Goal: Transaction & Acquisition: Book appointment/travel/reservation

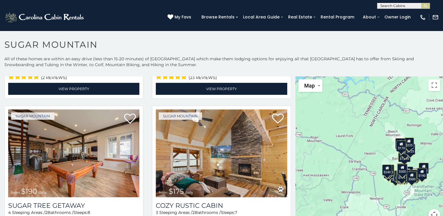
scroll to position [576, 0]
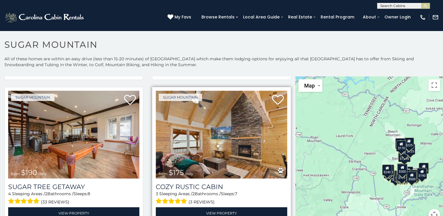
click at [243, 154] on img at bounding box center [221, 135] width 131 height 88
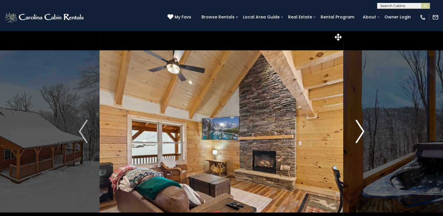
click at [361, 136] on img "Next" at bounding box center [360, 131] width 9 height 23
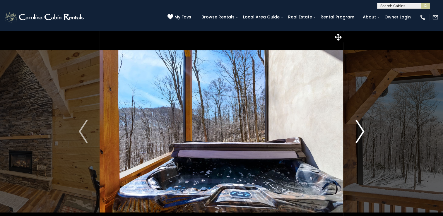
drag, startPoint x: 361, startPoint y: 136, endPoint x: 358, endPoint y: 142, distance: 6.0
click at [358, 142] on img "Next" at bounding box center [360, 131] width 9 height 23
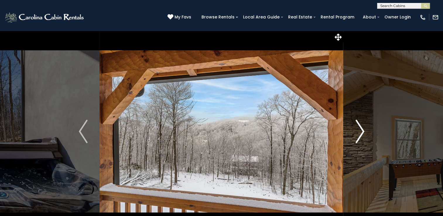
drag, startPoint x: 358, startPoint y: 142, endPoint x: 356, endPoint y: 146, distance: 4.5
click at [356, 146] on button "Next" at bounding box center [360, 131] width 33 height 202
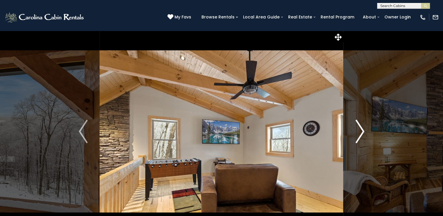
click at [361, 132] on img "Next" at bounding box center [360, 131] width 9 height 23
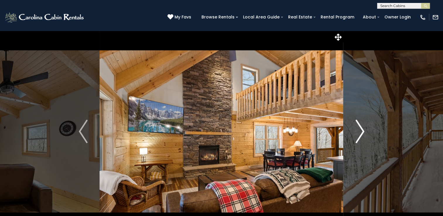
click at [361, 132] on img "Next" at bounding box center [360, 131] width 9 height 23
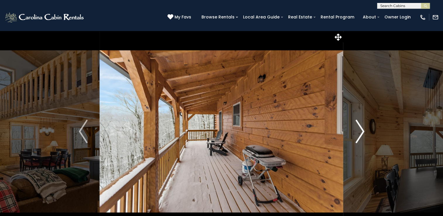
click at [361, 132] on img "Next" at bounding box center [360, 131] width 9 height 23
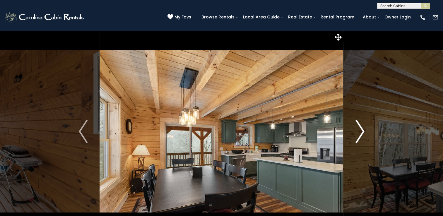
click at [361, 132] on img "Next" at bounding box center [360, 131] width 9 height 23
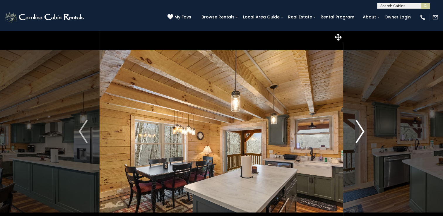
click at [361, 132] on img "Next" at bounding box center [360, 131] width 9 height 23
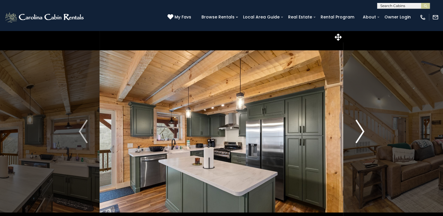
click at [361, 132] on img "Next" at bounding box center [360, 131] width 9 height 23
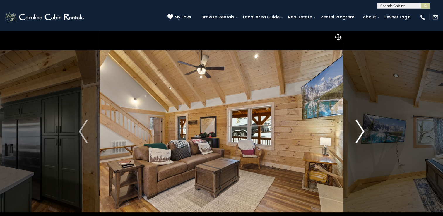
click at [361, 132] on img "Next" at bounding box center [360, 131] width 9 height 23
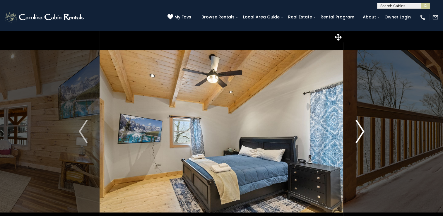
click at [361, 132] on img "Next" at bounding box center [360, 131] width 9 height 23
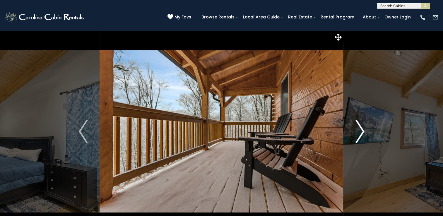
click at [361, 132] on img "Next" at bounding box center [360, 131] width 9 height 23
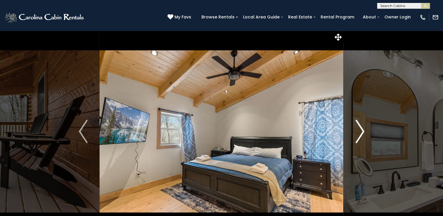
click at [361, 132] on img "Next" at bounding box center [360, 131] width 9 height 23
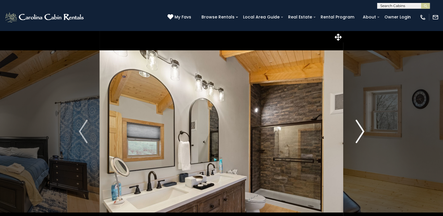
click at [361, 132] on img "Next" at bounding box center [360, 131] width 9 height 23
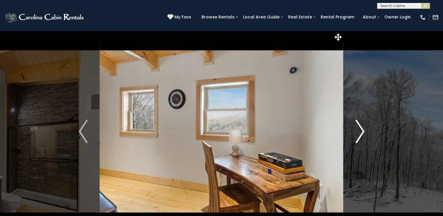
click at [361, 132] on img "Next" at bounding box center [360, 131] width 9 height 23
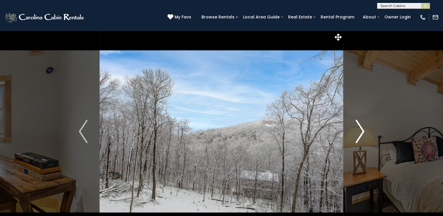
click at [361, 132] on img "Next" at bounding box center [360, 131] width 9 height 23
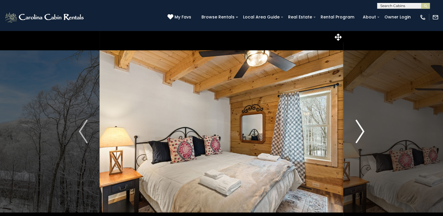
click at [361, 132] on img "Next" at bounding box center [360, 131] width 9 height 23
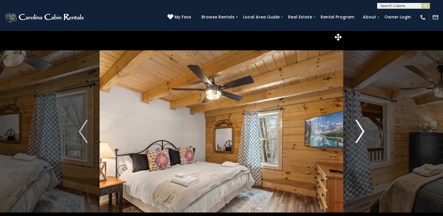
click at [361, 132] on img "Next" at bounding box center [360, 131] width 9 height 23
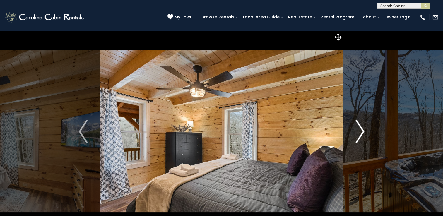
click at [361, 132] on img "Next" at bounding box center [360, 131] width 9 height 23
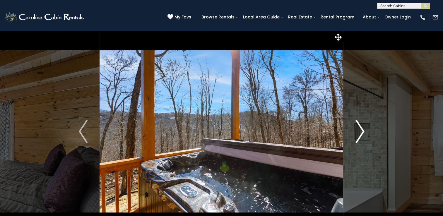
click at [361, 132] on img "Next" at bounding box center [360, 131] width 9 height 23
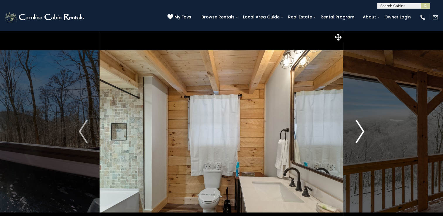
click at [361, 132] on img "Next" at bounding box center [360, 131] width 9 height 23
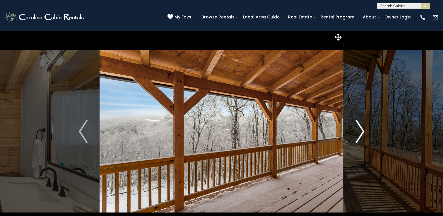
click at [361, 132] on img "Next" at bounding box center [360, 131] width 9 height 23
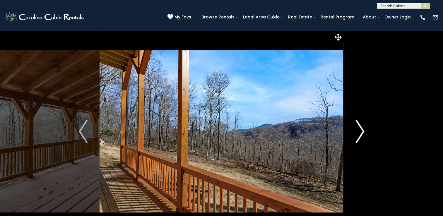
click at [361, 132] on img "Next" at bounding box center [360, 131] width 9 height 23
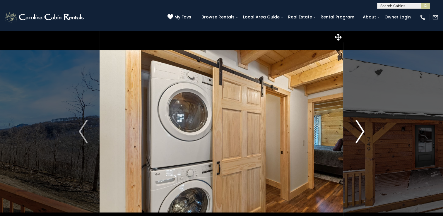
click at [361, 132] on img "Next" at bounding box center [360, 131] width 9 height 23
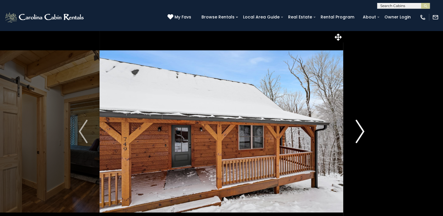
click at [361, 132] on img "Next" at bounding box center [360, 131] width 9 height 23
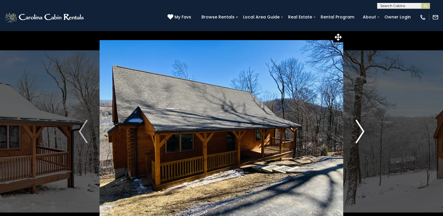
click at [361, 132] on img "Next" at bounding box center [360, 131] width 9 height 23
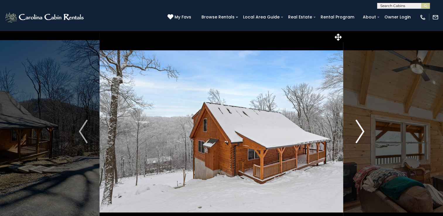
click at [361, 132] on img "Next" at bounding box center [360, 131] width 9 height 23
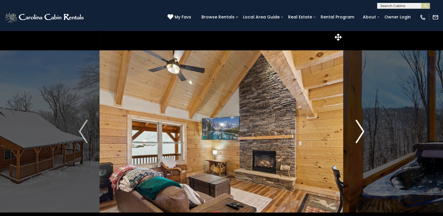
click at [361, 132] on img "Next" at bounding box center [360, 131] width 9 height 23
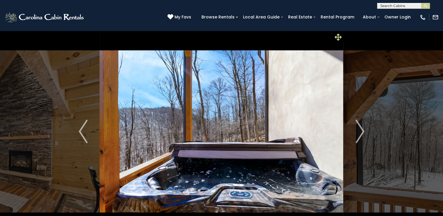
click at [343, 39] on span at bounding box center [338, 37] width 10 height 10
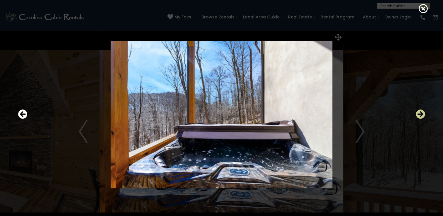
drag, startPoint x: 416, startPoint y: 120, endPoint x: 418, endPoint y: 118, distance: 3.1
click at [418, 118] on button "Next" at bounding box center [420, 114] width 9 height 13
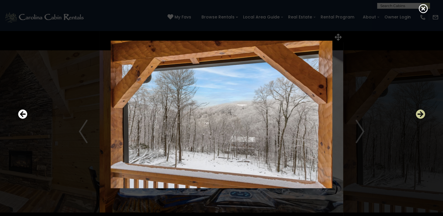
click at [418, 118] on icon "Next" at bounding box center [420, 114] width 9 height 9
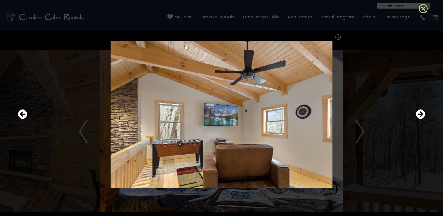
click at [425, 12] on icon at bounding box center [423, 8] width 9 height 9
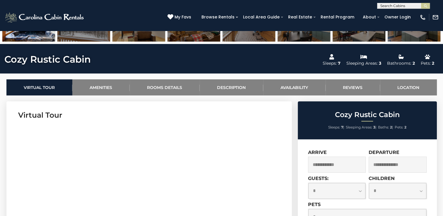
scroll to position [254, 0]
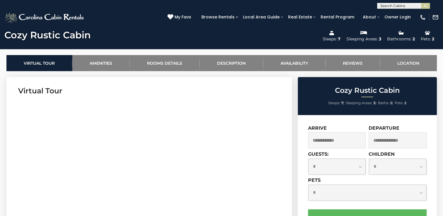
click at [339, 169] on select "**********" at bounding box center [336, 167] width 57 height 16
select select "*"
click at [308, 159] on select "**********" at bounding box center [336, 167] width 57 height 16
click at [421, 174] on select "**********" at bounding box center [397, 167] width 57 height 16
select select "*"
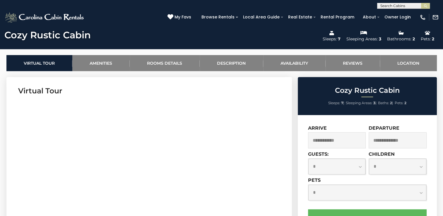
click at [369, 159] on select "**********" at bounding box center [397, 167] width 57 height 16
click at [421, 196] on select "**********" at bounding box center [367, 193] width 118 height 16
select select "*"
click at [308, 185] on select "**********" at bounding box center [367, 193] width 118 height 16
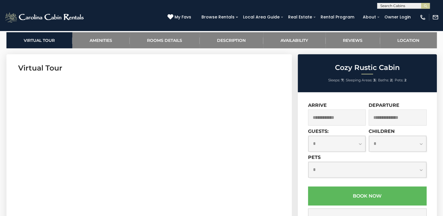
scroll to position [278, 0]
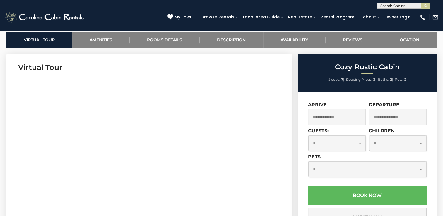
click at [337, 119] on input "text" at bounding box center [337, 117] width 58 height 16
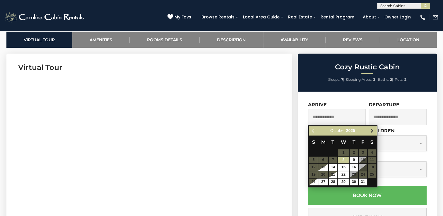
click at [371, 133] on span "Next" at bounding box center [372, 131] width 5 height 5
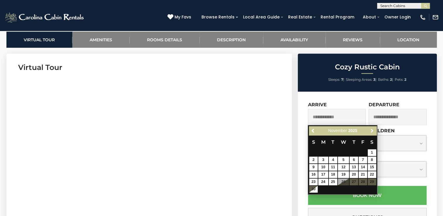
drag, startPoint x: 371, startPoint y: 133, endPoint x: 360, endPoint y: 146, distance: 16.8
click at [360, 146] on th "F" at bounding box center [362, 142] width 9 height 14
click at [373, 131] on span "Next" at bounding box center [372, 131] width 5 height 5
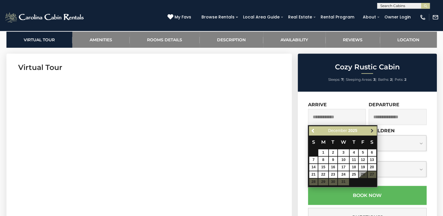
click at [373, 131] on span "Next" at bounding box center [372, 131] width 5 height 5
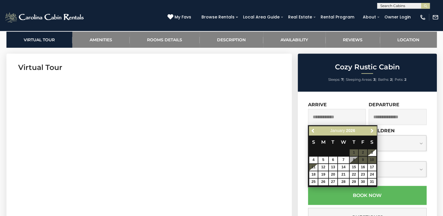
click at [361, 151] on table "S M T W T F S 1 2 3 4 5 6 7 8 9 10 11 12 13 14 15 16 17 18 19 20 21 22 23 24 25…" at bounding box center [342, 160] width 67 height 50
click at [355, 168] on link "15" at bounding box center [354, 167] width 8 height 7
type input "**********"
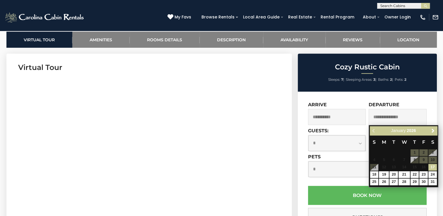
click at [384, 115] on input "text" at bounding box center [398, 117] width 58 height 16
click at [424, 168] on table "S M T W T F S 1 2 3 4 5 6 7 8 9 10 11 12 13 14 15 16 17 18 19 20 21 22 23 24 25…" at bounding box center [403, 160] width 67 height 50
click at [378, 174] on link "18" at bounding box center [374, 174] width 8 height 7
type input "**********"
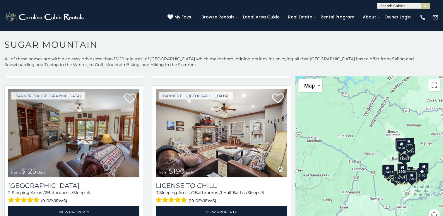
scroll to position [1724, 0]
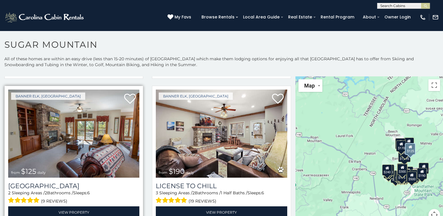
click at [88, 117] on img at bounding box center [73, 134] width 131 height 88
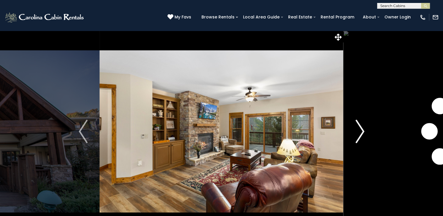
click at [361, 133] on img "Next" at bounding box center [360, 131] width 9 height 23
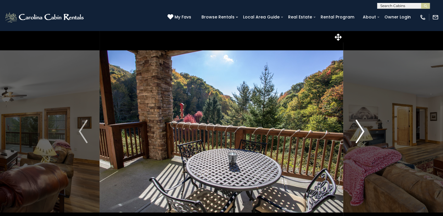
drag, startPoint x: 361, startPoint y: 133, endPoint x: 362, endPoint y: 140, distance: 7.2
click at [362, 140] on img "Next" at bounding box center [360, 131] width 9 height 23
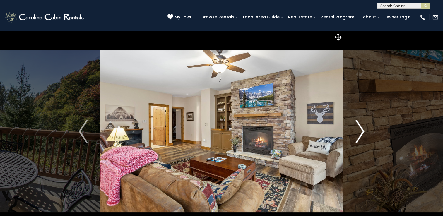
drag, startPoint x: 362, startPoint y: 140, endPoint x: 355, endPoint y: 143, distance: 7.6
click at [355, 143] on button "Next" at bounding box center [360, 131] width 33 height 202
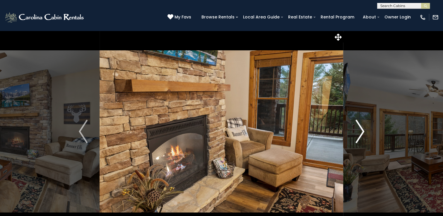
click at [363, 134] on img "Next" at bounding box center [360, 131] width 9 height 23
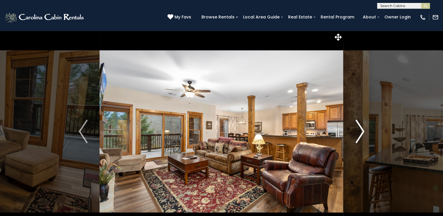
click at [363, 134] on img "Next" at bounding box center [360, 131] width 9 height 23
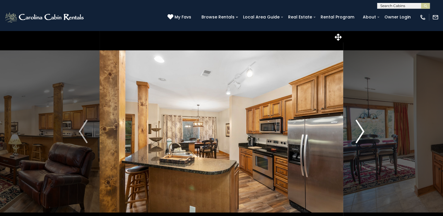
click at [363, 134] on img "Next" at bounding box center [360, 131] width 9 height 23
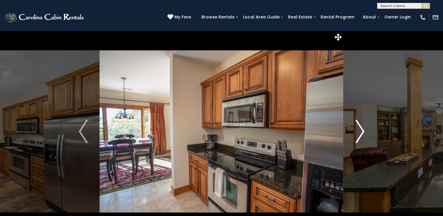
click at [362, 135] on img "Next" at bounding box center [360, 131] width 9 height 23
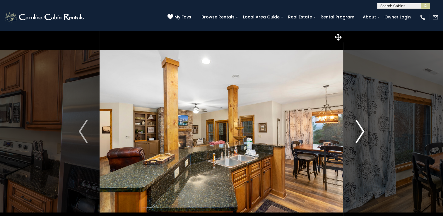
click at [362, 135] on img "Next" at bounding box center [360, 131] width 9 height 23
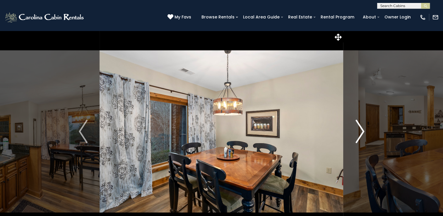
click at [362, 135] on img "Next" at bounding box center [360, 131] width 9 height 23
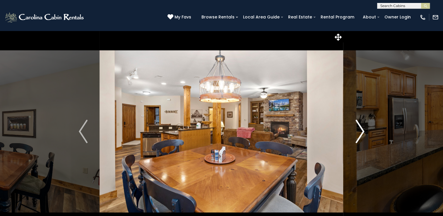
click at [362, 135] on img "Next" at bounding box center [360, 131] width 9 height 23
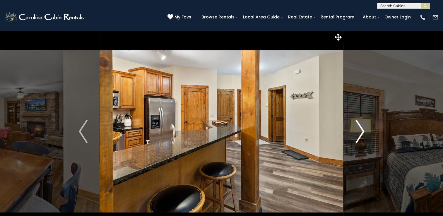
click at [362, 135] on img "Next" at bounding box center [360, 131] width 9 height 23
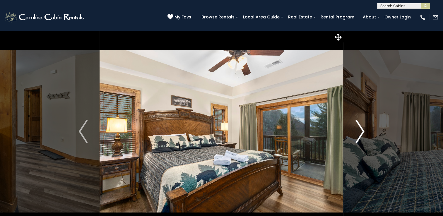
click at [362, 135] on img "Next" at bounding box center [360, 131] width 9 height 23
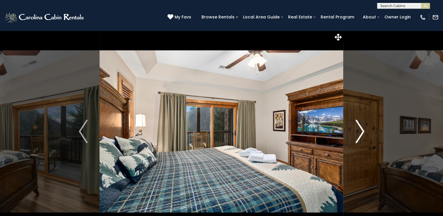
click at [362, 135] on img "Next" at bounding box center [360, 131] width 9 height 23
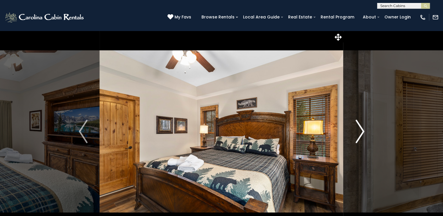
click at [362, 135] on img "Next" at bounding box center [360, 131] width 9 height 23
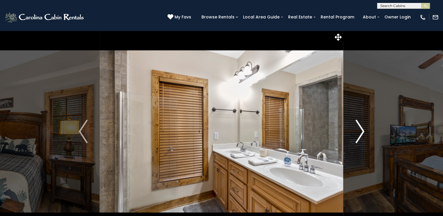
click at [362, 135] on img "Next" at bounding box center [360, 131] width 9 height 23
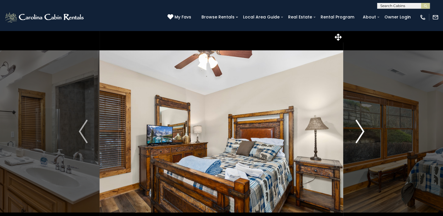
click at [362, 135] on img "Next" at bounding box center [360, 131] width 9 height 23
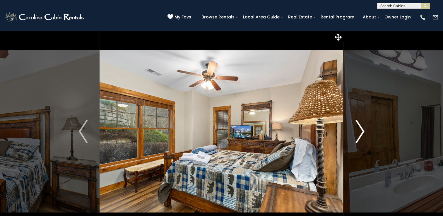
click at [362, 135] on img "Next" at bounding box center [360, 131] width 9 height 23
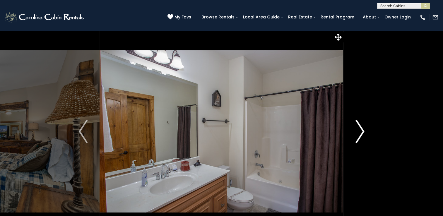
click at [362, 135] on img "Next" at bounding box center [360, 131] width 9 height 23
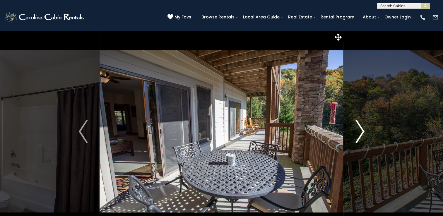
click at [362, 135] on img "Next" at bounding box center [360, 131] width 9 height 23
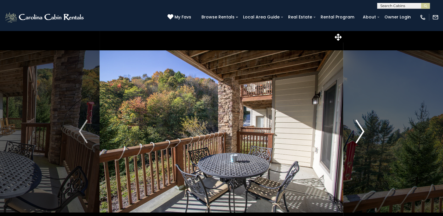
click at [362, 135] on img "Next" at bounding box center [360, 131] width 9 height 23
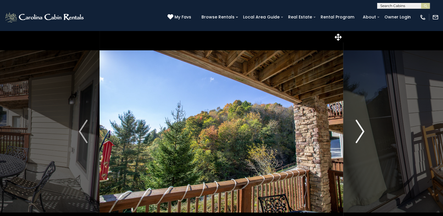
click at [362, 135] on img "Next" at bounding box center [360, 131] width 9 height 23
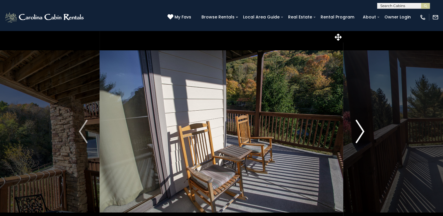
click at [362, 135] on img "Next" at bounding box center [360, 131] width 9 height 23
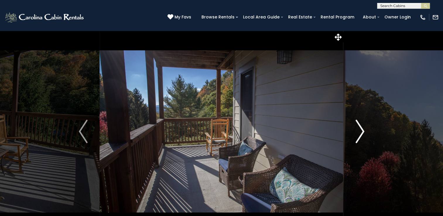
click at [362, 135] on img "Next" at bounding box center [360, 131] width 9 height 23
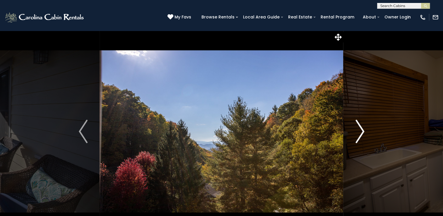
click at [362, 135] on img "Next" at bounding box center [360, 131] width 9 height 23
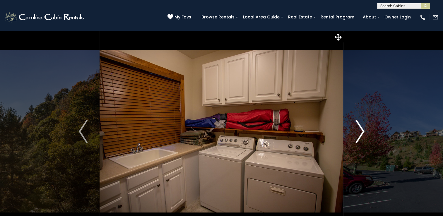
click at [362, 135] on img "Next" at bounding box center [360, 131] width 9 height 23
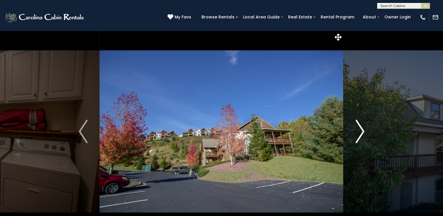
click at [360, 136] on img "Next" at bounding box center [360, 131] width 9 height 23
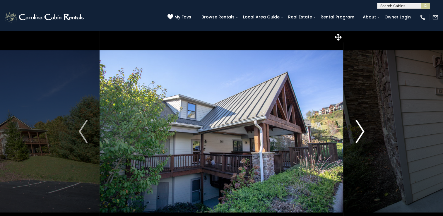
click at [360, 136] on img "Next" at bounding box center [360, 131] width 9 height 23
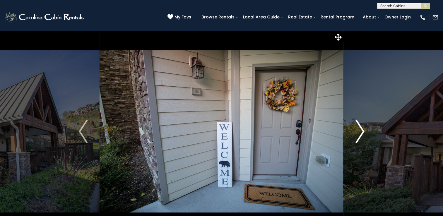
click at [360, 136] on img "Next" at bounding box center [360, 131] width 9 height 23
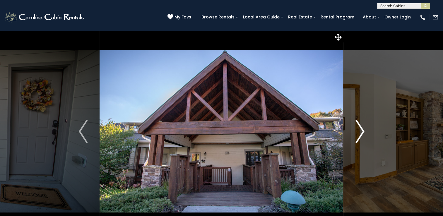
click at [360, 136] on img "Next" at bounding box center [360, 131] width 9 height 23
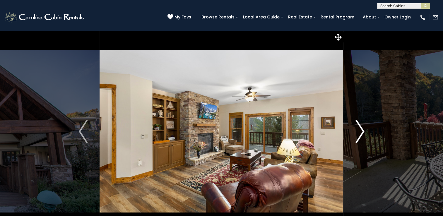
click at [360, 136] on img "Next" at bounding box center [360, 131] width 9 height 23
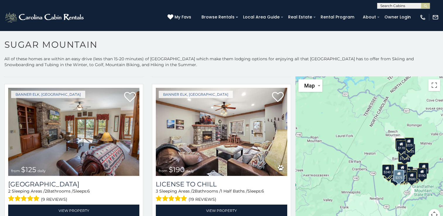
scroll to position [1718, 0]
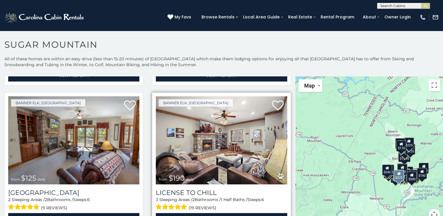
click at [248, 140] on img at bounding box center [221, 140] width 131 height 88
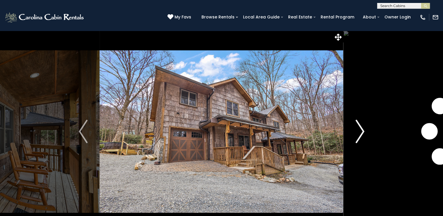
click at [363, 132] on img "Next" at bounding box center [360, 131] width 9 height 23
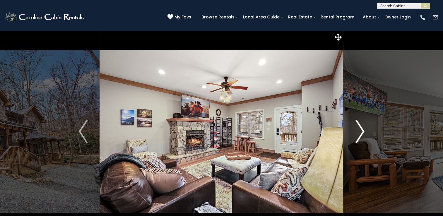
drag, startPoint x: 363, startPoint y: 133, endPoint x: 358, endPoint y: 139, distance: 7.7
click at [358, 139] on img "Next" at bounding box center [360, 131] width 9 height 23
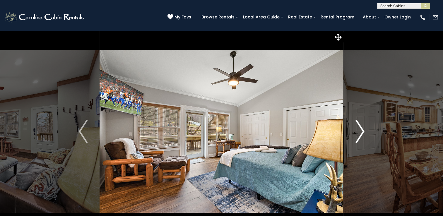
drag, startPoint x: 359, startPoint y: 139, endPoint x: 354, endPoint y: 142, distance: 5.9
click at [354, 142] on button "Next" at bounding box center [360, 131] width 33 height 202
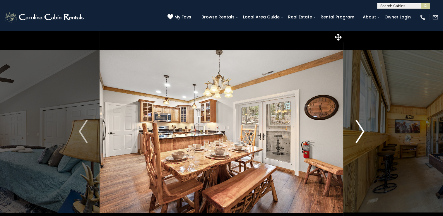
click at [363, 130] on img "Next" at bounding box center [360, 131] width 9 height 23
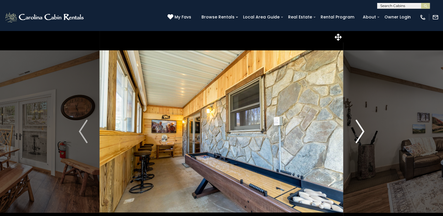
click at [363, 130] on img "Next" at bounding box center [360, 131] width 9 height 23
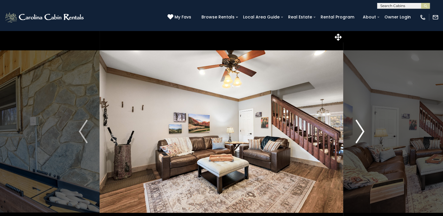
click at [363, 130] on img "Next" at bounding box center [360, 131] width 9 height 23
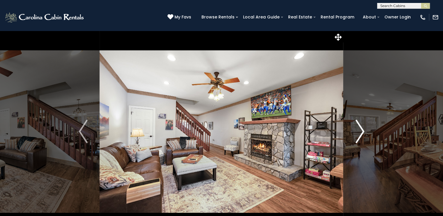
click at [363, 130] on img "Next" at bounding box center [360, 131] width 9 height 23
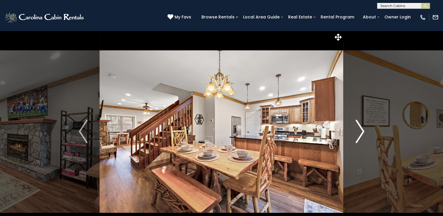
click at [363, 130] on img "Next" at bounding box center [360, 131] width 9 height 23
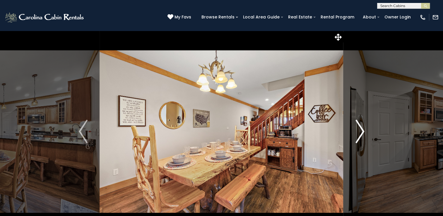
click at [363, 130] on img "Next" at bounding box center [360, 131] width 9 height 23
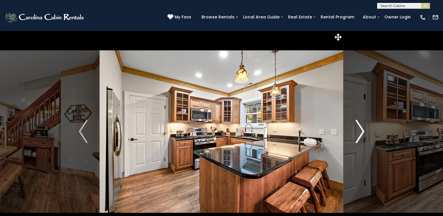
click at [363, 130] on img "Next" at bounding box center [360, 131] width 9 height 23
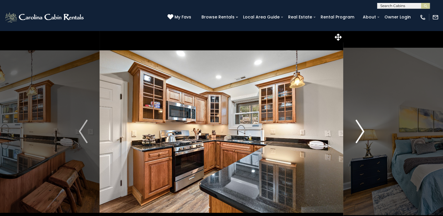
click at [363, 130] on img "Next" at bounding box center [360, 131] width 9 height 23
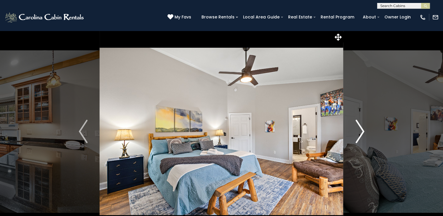
click at [363, 130] on img "Next" at bounding box center [360, 131] width 9 height 23
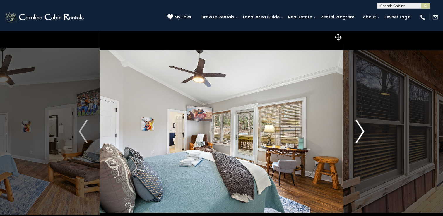
click at [363, 130] on img "Next" at bounding box center [360, 131] width 9 height 23
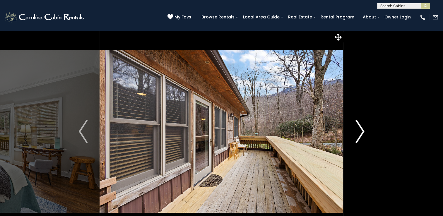
click at [363, 130] on img "Next" at bounding box center [360, 131] width 9 height 23
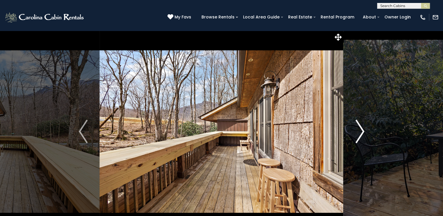
click at [363, 130] on img "Next" at bounding box center [360, 131] width 9 height 23
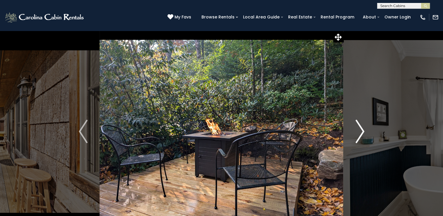
click at [363, 130] on img "Next" at bounding box center [360, 131] width 9 height 23
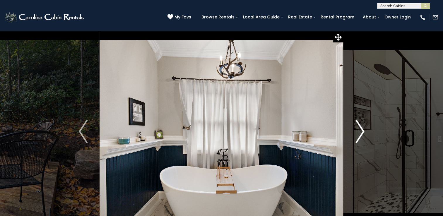
click at [363, 130] on img "Next" at bounding box center [360, 131] width 9 height 23
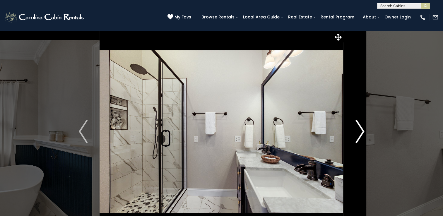
click at [363, 130] on img "Next" at bounding box center [360, 131] width 9 height 23
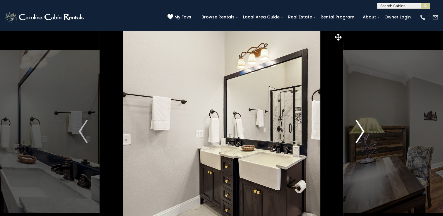
click at [363, 130] on img "Next" at bounding box center [360, 131] width 9 height 23
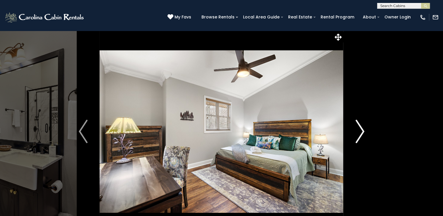
click at [363, 130] on img "Next" at bounding box center [360, 131] width 9 height 23
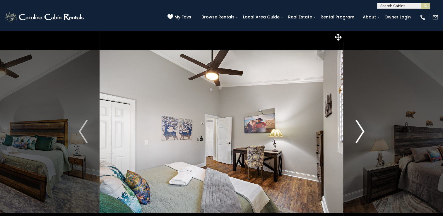
click at [363, 130] on img "Next" at bounding box center [360, 131] width 9 height 23
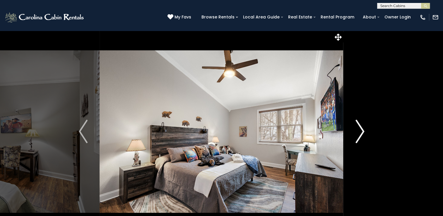
click at [363, 130] on img "Next" at bounding box center [360, 131] width 9 height 23
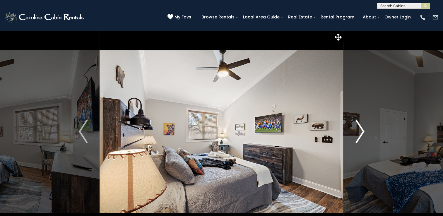
click at [363, 130] on img "Next" at bounding box center [360, 131] width 9 height 23
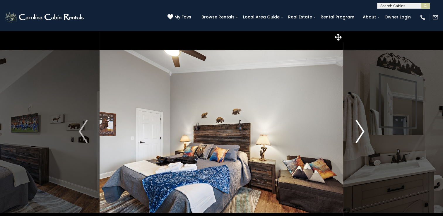
click at [363, 130] on img "Next" at bounding box center [360, 131] width 9 height 23
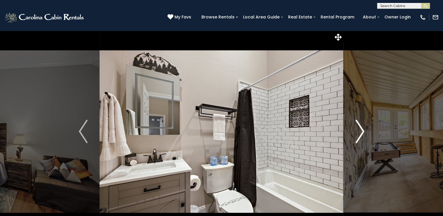
click at [363, 130] on img "Next" at bounding box center [360, 131] width 9 height 23
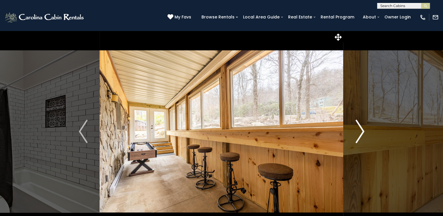
click at [363, 130] on img "Next" at bounding box center [360, 131] width 9 height 23
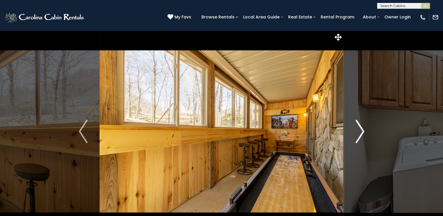
click at [363, 130] on img "Next" at bounding box center [360, 131] width 9 height 23
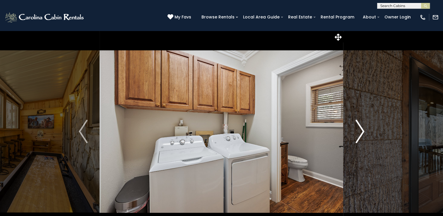
click at [363, 130] on img "Next" at bounding box center [360, 131] width 9 height 23
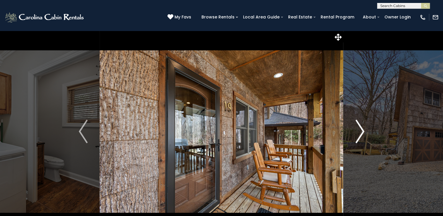
click at [363, 130] on img "Next" at bounding box center [360, 131] width 9 height 23
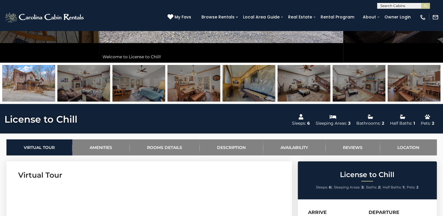
scroll to position [168, 0]
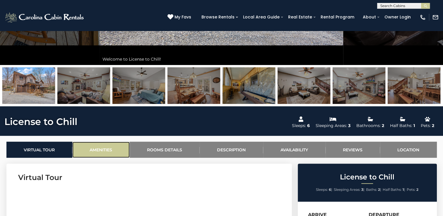
click at [115, 151] on link "Amenities" at bounding box center [100, 150] width 57 height 16
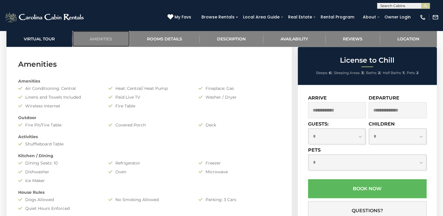
scroll to position [435, 0]
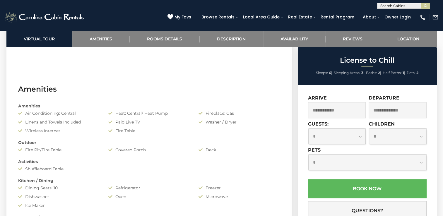
click at [327, 114] on input "text" at bounding box center [337, 110] width 58 height 16
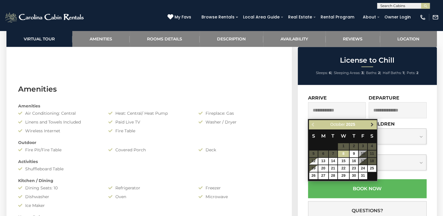
click at [371, 126] on span "Next" at bounding box center [372, 124] width 5 height 5
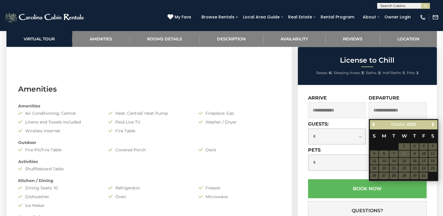
click at [351, 111] on input "text" at bounding box center [337, 110] width 58 height 16
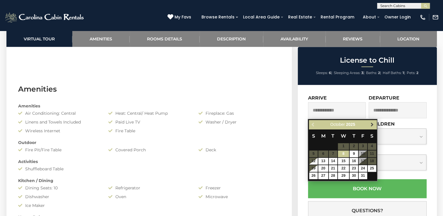
click at [373, 123] on span "Next" at bounding box center [372, 124] width 5 height 5
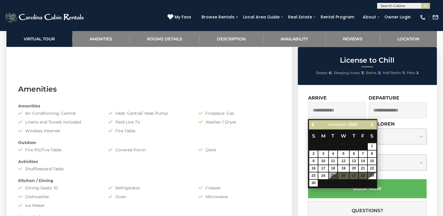
click at [373, 123] on span "Next" at bounding box center [372, 124] width 5 height 5
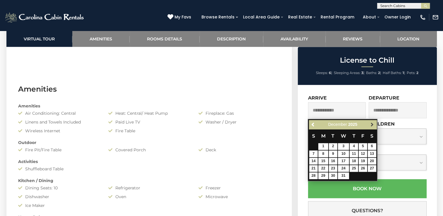
click at [373, 127] on link "Next" at bounding box center [371, 124] width 7 height 7
click at [314, 125] on span "Previous" at bounding box center [313, 124] width 5 height 5
click at [323, 177] on link "29" at bounding box center [323, 176] width 10 height 7
type input "**********"
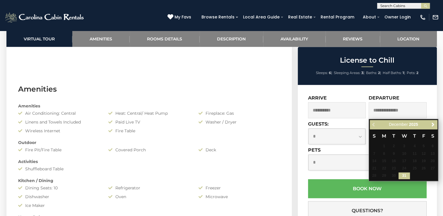
click at [392, 109] on input "text" at bounding box center [398, 110] width 58 height 16
click at [433, 124] on span "Next" at bounding box center [433, 124] width 5 height 5
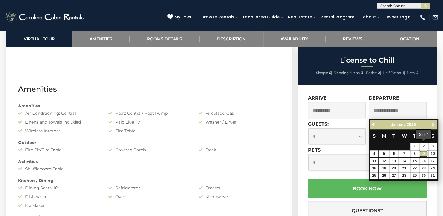
click at [422, 151] on link "9" at bounding box center [423, 154] width 8 height 7
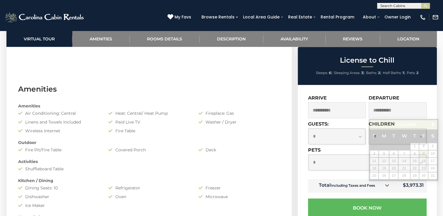
click at [400, 114] on input "**********" at bounding box center [398, 110] width 58 height 16
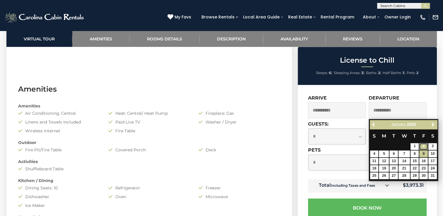
click at [424, 145] on link "2" at bounding box center [423, 146] width 8 height 7
type input "**********"
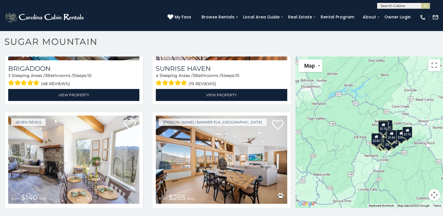
scroll to position [2254, 0]
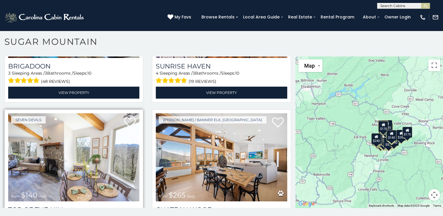
click at [91, 141] on img at bounding box center [73, 157] width 131 height 88
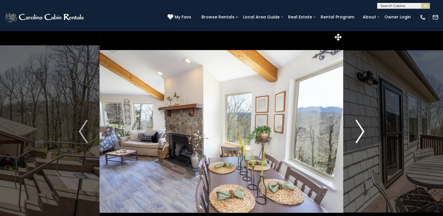
click at [360, 130] on img "Next" at bounding box center [360, 131] width 9 height 23
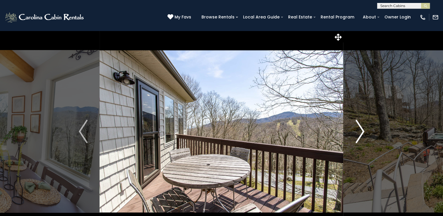
click at [360, 130] on img "Next" at bounding box center [360, 131] width 9 height 23
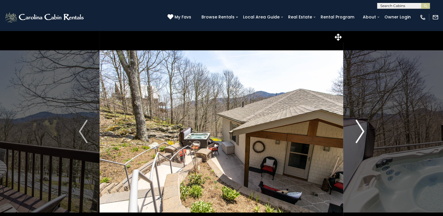
click at [360, 130] on img "Next" at bounding box center [360, 131] width 9 height 23
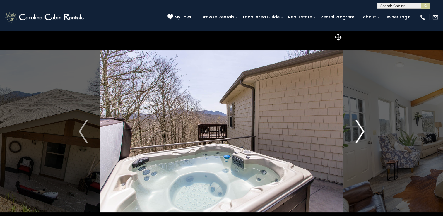
click at [360, 130] on img "Next" at bounding box center [360, 131] width 9 height 23
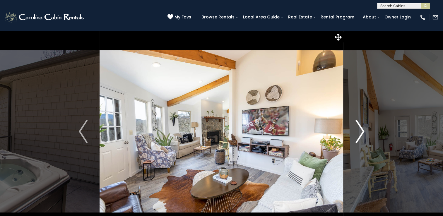
click at [360, 130] on img "Next" at bounding box center [360, 131] width 9 height 23
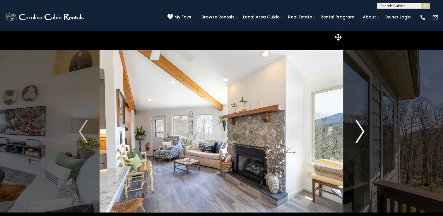
click at [360, 130] on img "Next" at bounding box center [360, 131] width 9 height 23
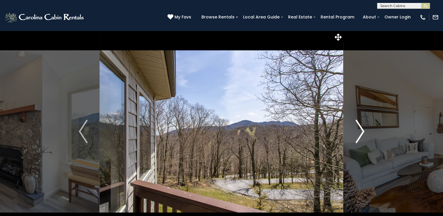
click at [360, 130] on img "Next" at bounding box center [360, 131] width 9 height 23
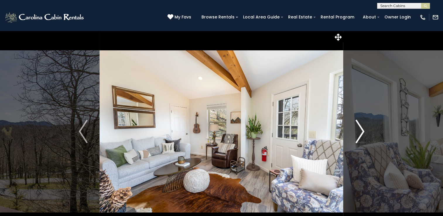
click at [360, 130] on img "Next" at bounding box center [360, 131] width 9 height 23
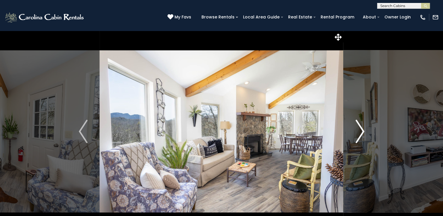
click at [360, 130] on img "Next" at bounding box center [360, 131] width 9 height 23
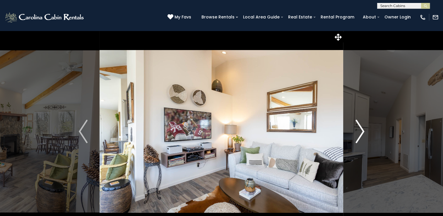
click at [360, 130] on img "Next" at bounding box center [360, 131] width 9 height 23
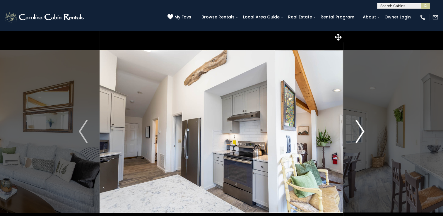
click at [360, 130] on img "Next" at bounding box center [360, 131] width 9 height 23
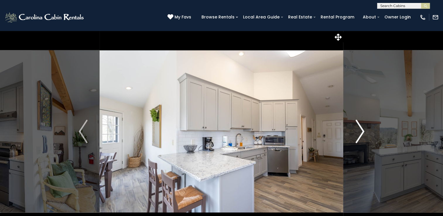
click at [360, 130] on img "Next" at bounding box center [360, 131] width 9 height 23
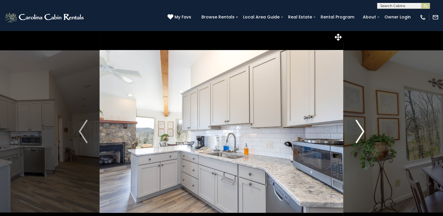
click at [360, 130] on img "Next" at bounding box center [360, 131] width 9 height 23
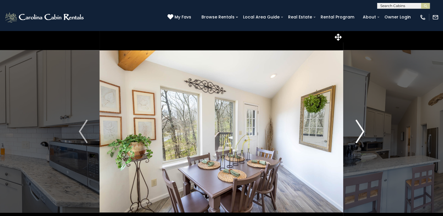
click at [360, 130] on img "Next" at bounding box center [360, 131] width 9 height 23
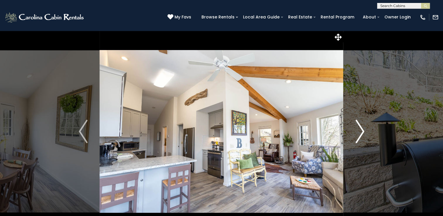
click at [360, 130] on img "Next" at bounding box center [360, 131] width 9 height 23
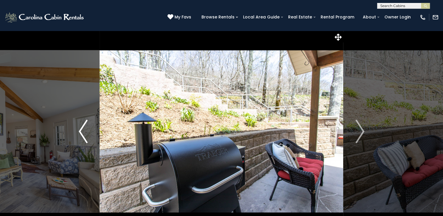
click at [86, 140] on img "Previous" at bounding box center [83, 131] width 9 height 23
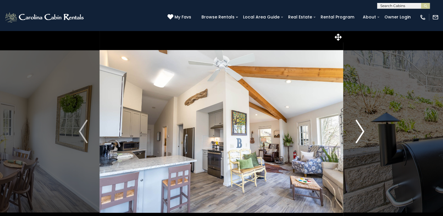
click at [361, 127] on img "Next" at bounding box center [360, 131] width 9 height 23
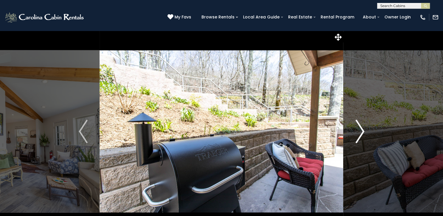
click at [362, 128] on img "Next" at bounding box center [360, 131] width 9 height 23
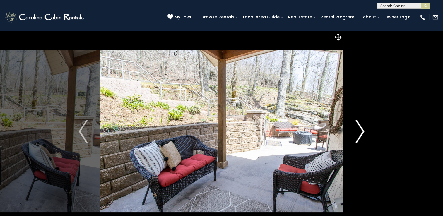
click at [362, 128] on img "Next" at bounding box center [360, 131] width 9 height 23
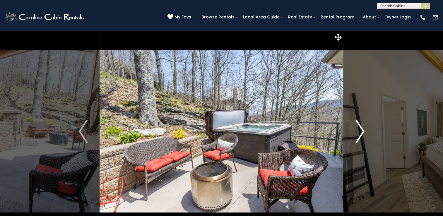
click at [362, 128] on img "Next" at bounding box center [360, 131] width 9 height 23
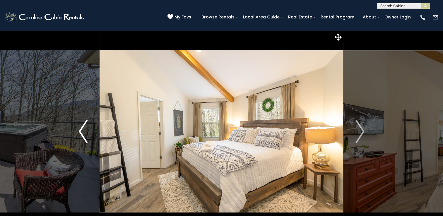
click at [83, 133] on img "Previous" at bounding box center [83, 131] width 9 height 23
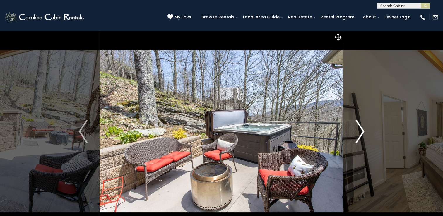
click at [359, 123] on img "Next" at bounding box center [360, 131] width 9 height 23
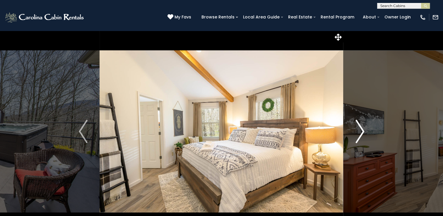
click at [359, 123] on img "Next" at bounding box center [360, 131] width 9 height 23
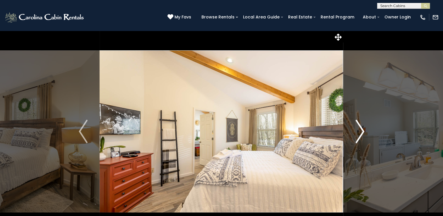
click at [359, 123] on img "Next" at bounding box center [360, 131] width 9 height 23
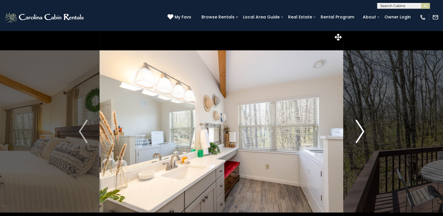
click at [359, 123] on img "Next" at bounding box center [360, 131] width 9 height 23
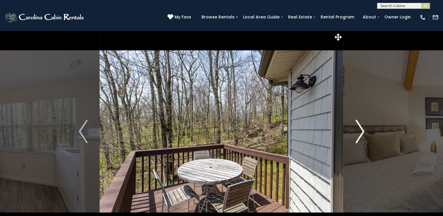
click at [359, 123] on img "Next" at bounding box center [360, 131] width 9 height 23
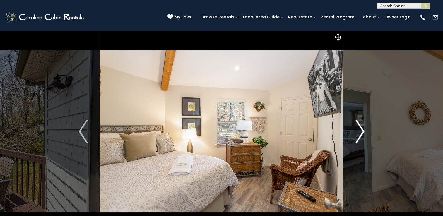
click at [359, 123] on img "Next" at bounding box center [360, 131] width 9 height 23
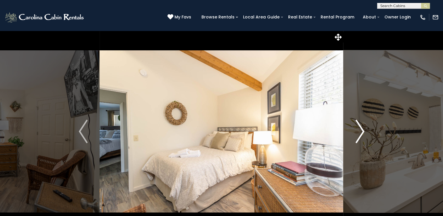
click at [358, 121] on img "Next" at bounding box center [360, 131] width 9 height 23
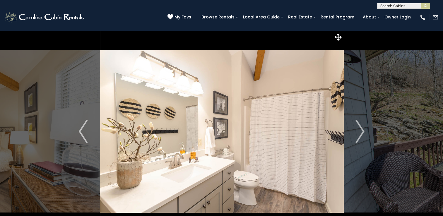
drag, startPoint x: 358, startPoint y: 121, endPoint x: 340, endPoint y: 119, distance: 18.9
click at [340, 119] on img at bounding box center [222, 131] width 244 height 202
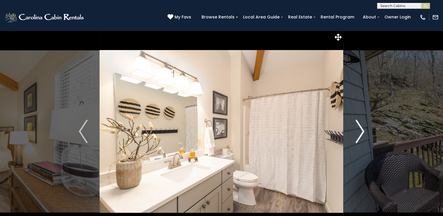
click at [362, 126] on img "Next" at bounding box center [360, 131] width 9 height 23
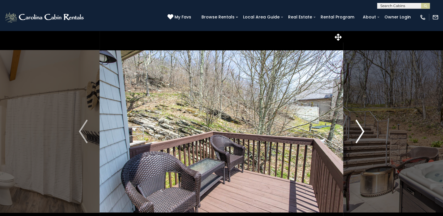
drag, startPoint x: 363, startPoint y: 127, endPoint x: 360, endPoint y: 136, distance: 9.7
click at [360, 136] on img "Next" at bounding box center [360, 131] width 9 height 23
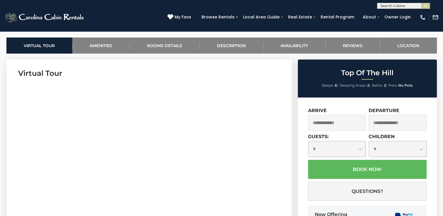
scroll to position [272, 0]
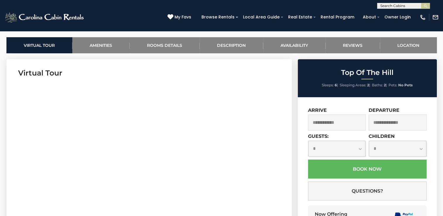
click at [361, 149] on select "**********" at bounding box center [336, 149] width 57 height 16
select select "*"
click at [308, 141] on select "**********" at bounding box center [336, 149] width 57 height 16
click at [414, 150] on select "**********" at bounding box center [397, 149] width 57 height 16
select select "*"
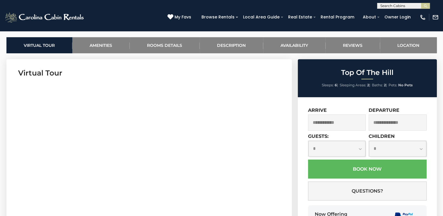
click at [369, 141] on select "**********" at bounding box center [397, 149] width 57 height 16
click at [358, 149] on select "**********" at bounding box center [336, 149] width 57 height 16
select select "*"
click at [308, 141] on select "**********" at bounding box center [336, 149] width 57 height 16
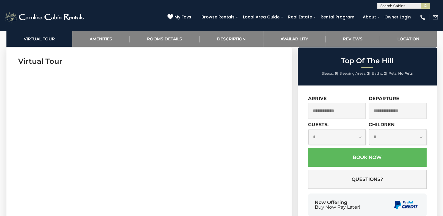
scroll to position [307, 0]
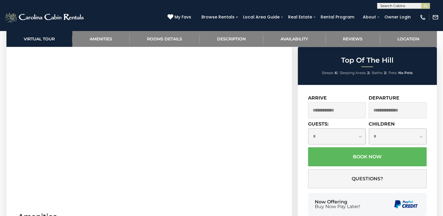
click at [354, 112] on input "text" at bounding box center [337, 110] width 58 height 16
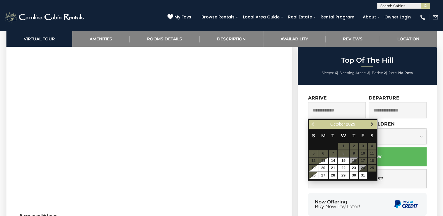
click at [371, 124] on span "Next" at bounding box center [372, 124] width 5 height 5
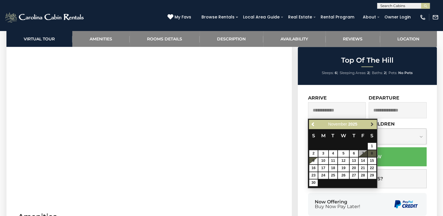
drag, startPoint x: 371, startPoint y: 124, endPoint x: 372, endPoint y: 127, distance: 2.9
click at [372, 127] on link "Next" at bounding box center [371, 124] width 7 height 7
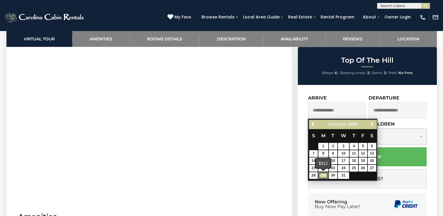
click at [322, 176] on link "29" at bounding box center [323, 175] width 10 height 7
type input "**********"
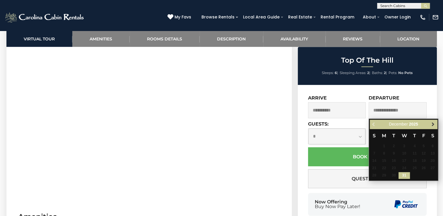
click at [435, 124] on span "Next" at bounding box center [433, 124] width 5 height 5
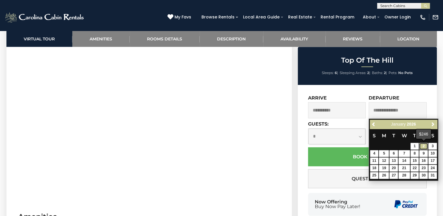
click at [422, 147] on link "2" at bounding box center [423, 146] width 8 height 7
type input "**********"
